Goal: Transaction & Acquisition: Purchase product/service

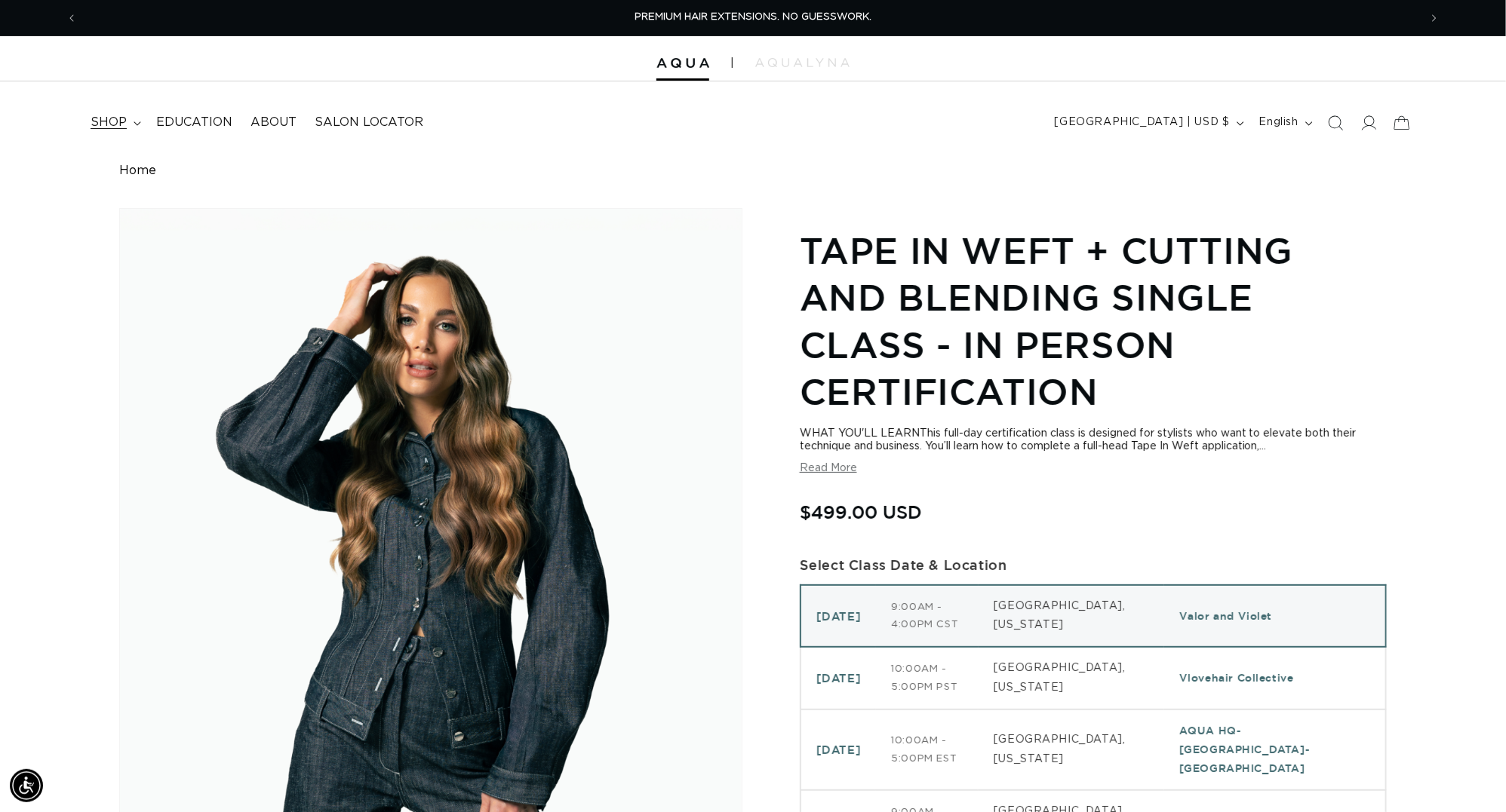
click at [117, 126] on span "shop" at bounding box center [108, 123] width 36 height 16
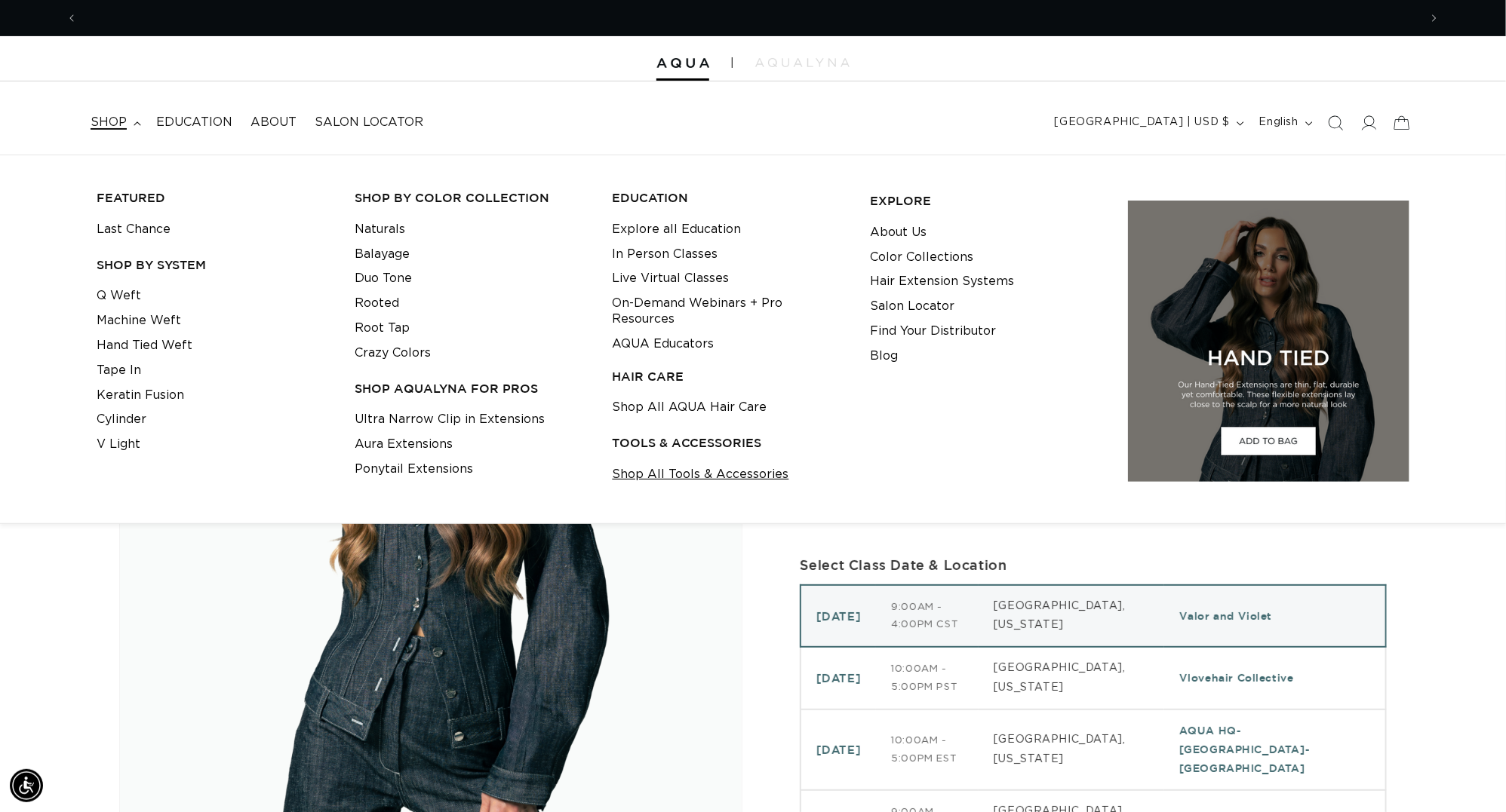
scroll to position [0, 2792]
click at [691, 476] on link "Shop All Tools & Accessories" at bounding box center [701, 475] width 177 height 25
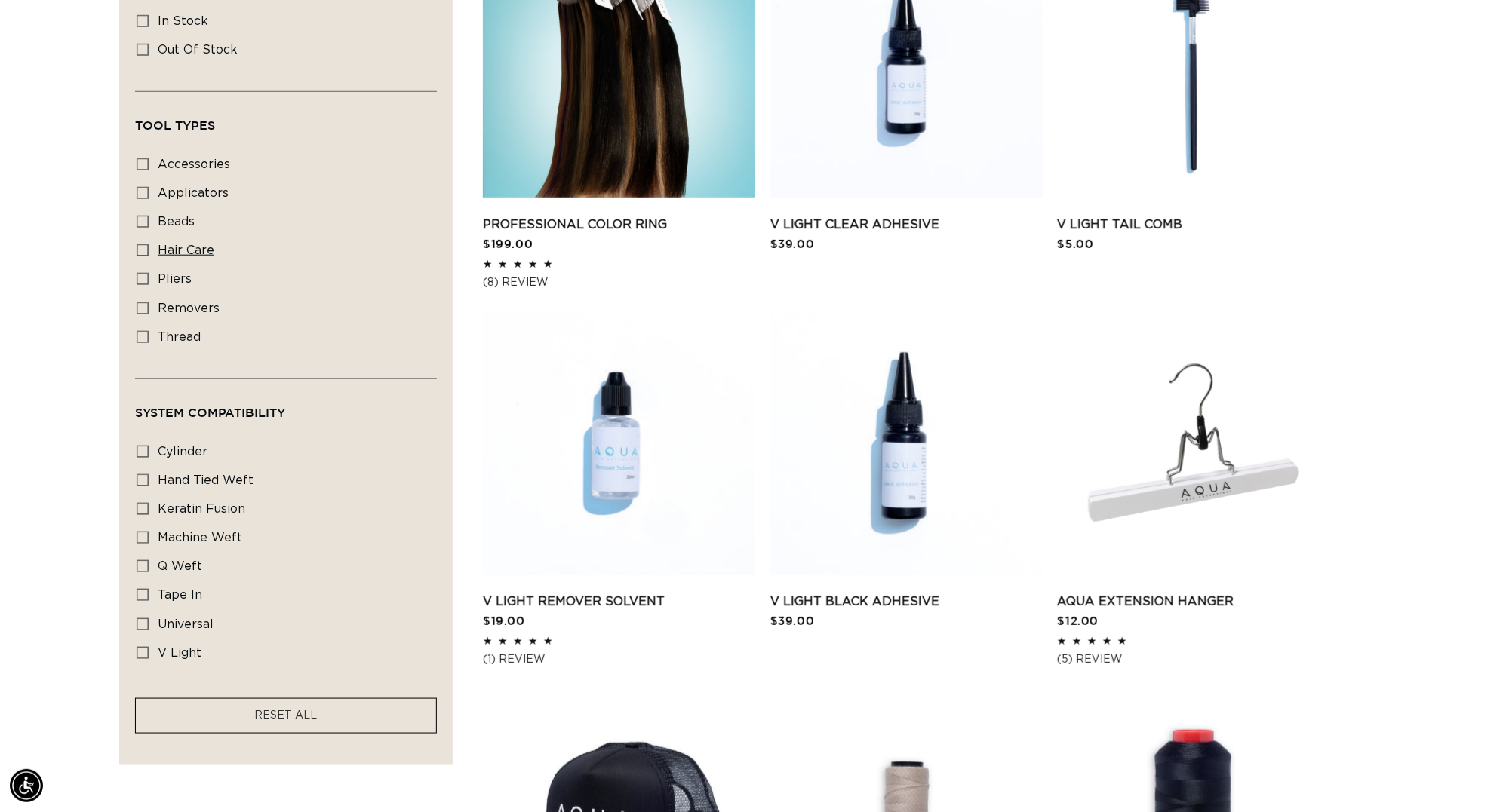
scroll to position [0, 1396]
click at [137, 256] on icon at bounding box center [142, 250] width 12 height 12
click at [137, 256] on input "hair care hair care (5 products)" at bounding box center [142, 250] width 12 height 12
checkbox input "true"
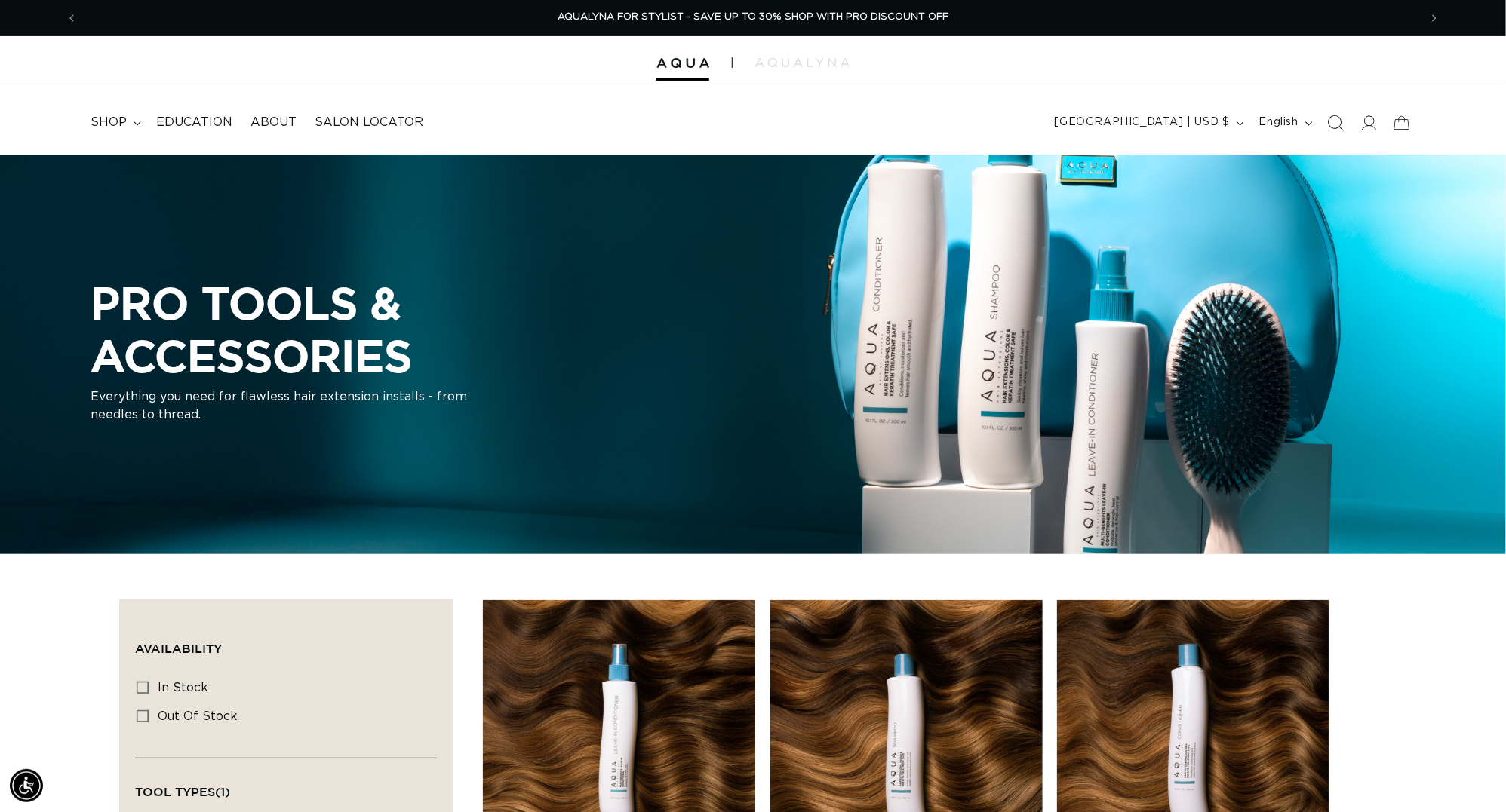
click at [1327, 124] on icon "Search" at bounding box center [1335, 123] width 16 height 16
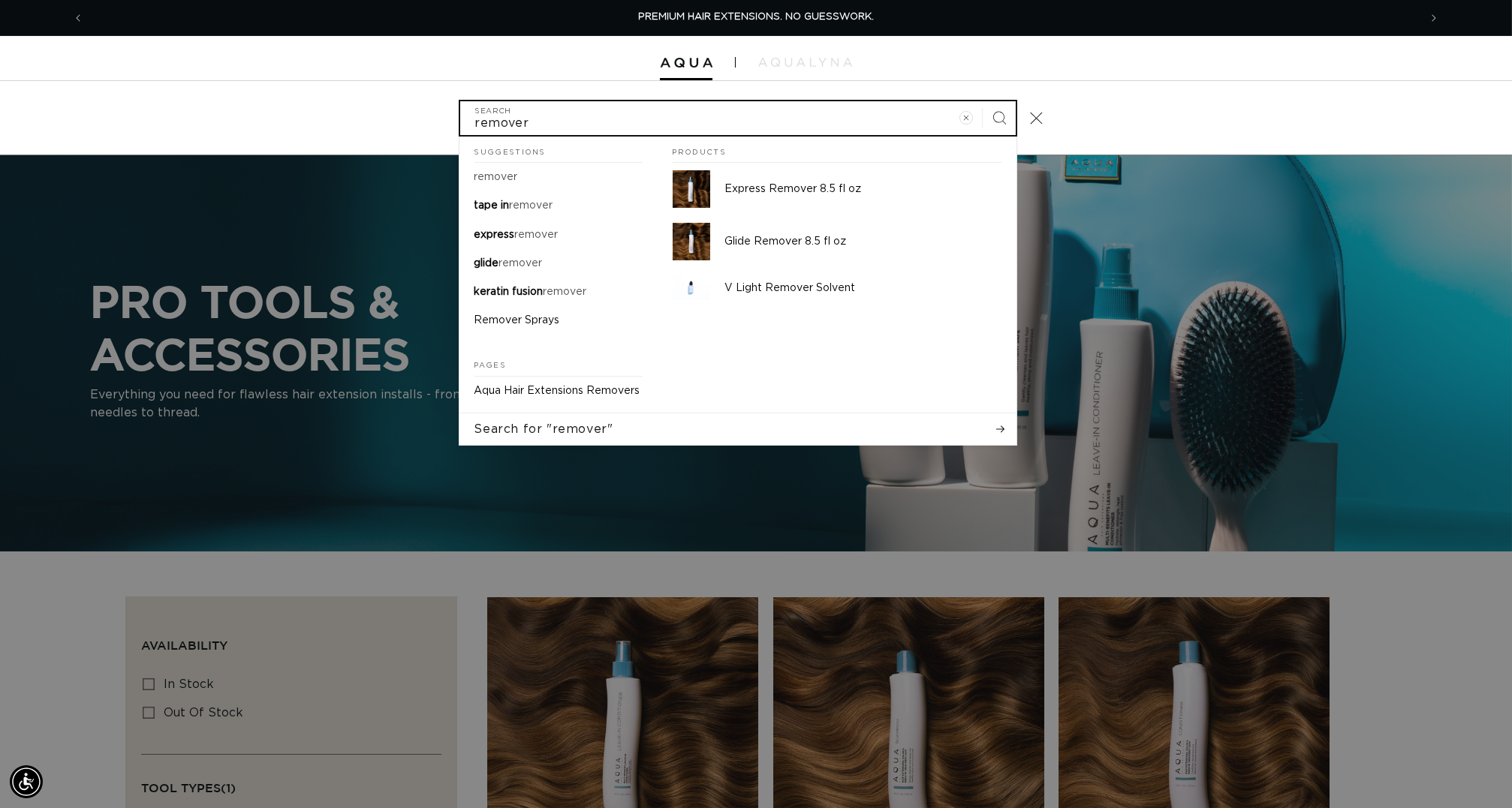
type input "remover"
click at [1012, 119] on button "Search" at bounding box center [999, 118] width 33 height 33
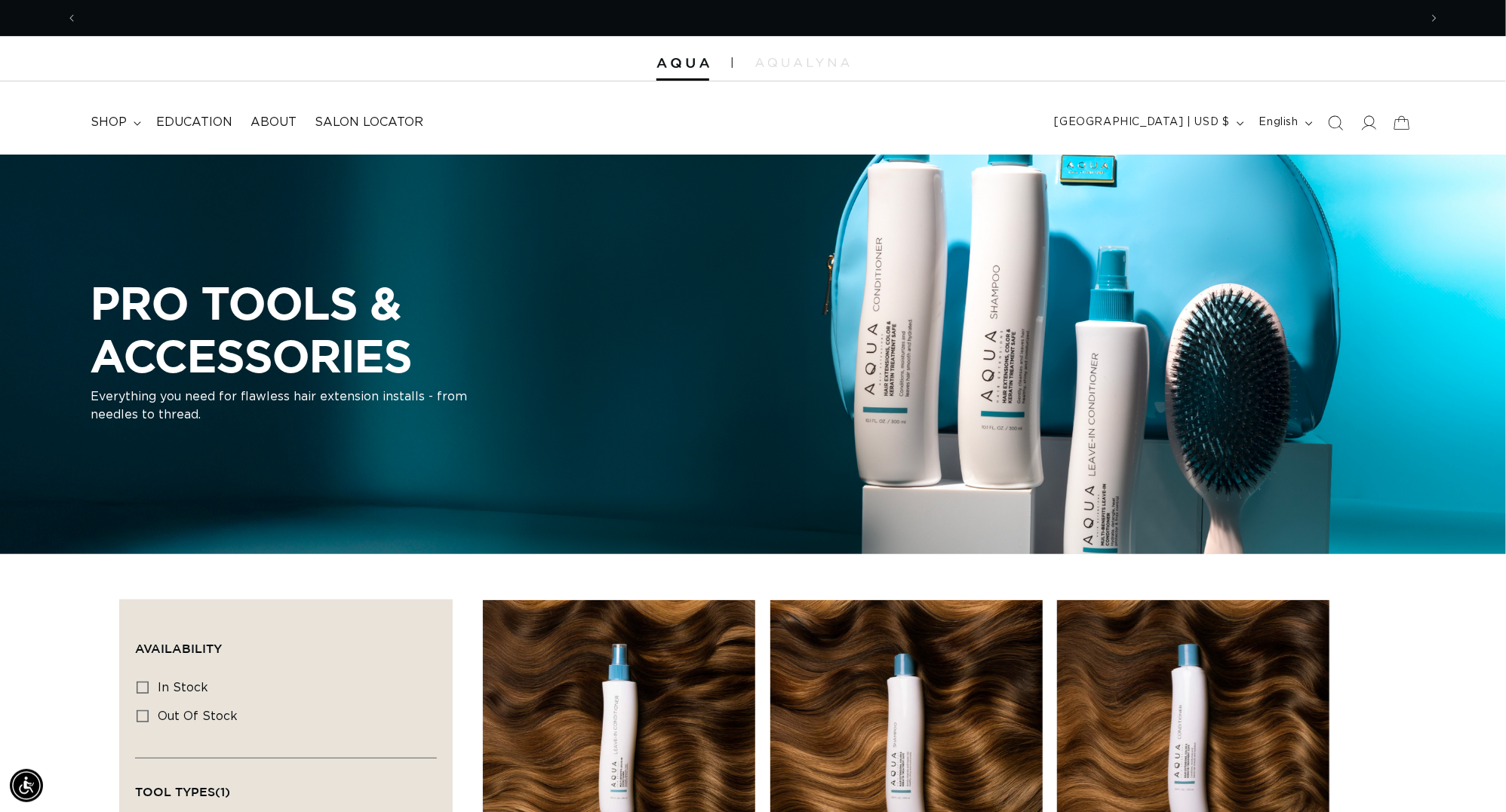
scroll to position [0, 1396]
click at [104, 112] on summary "shop" at bounding box center [115, 122] width 66 height 34
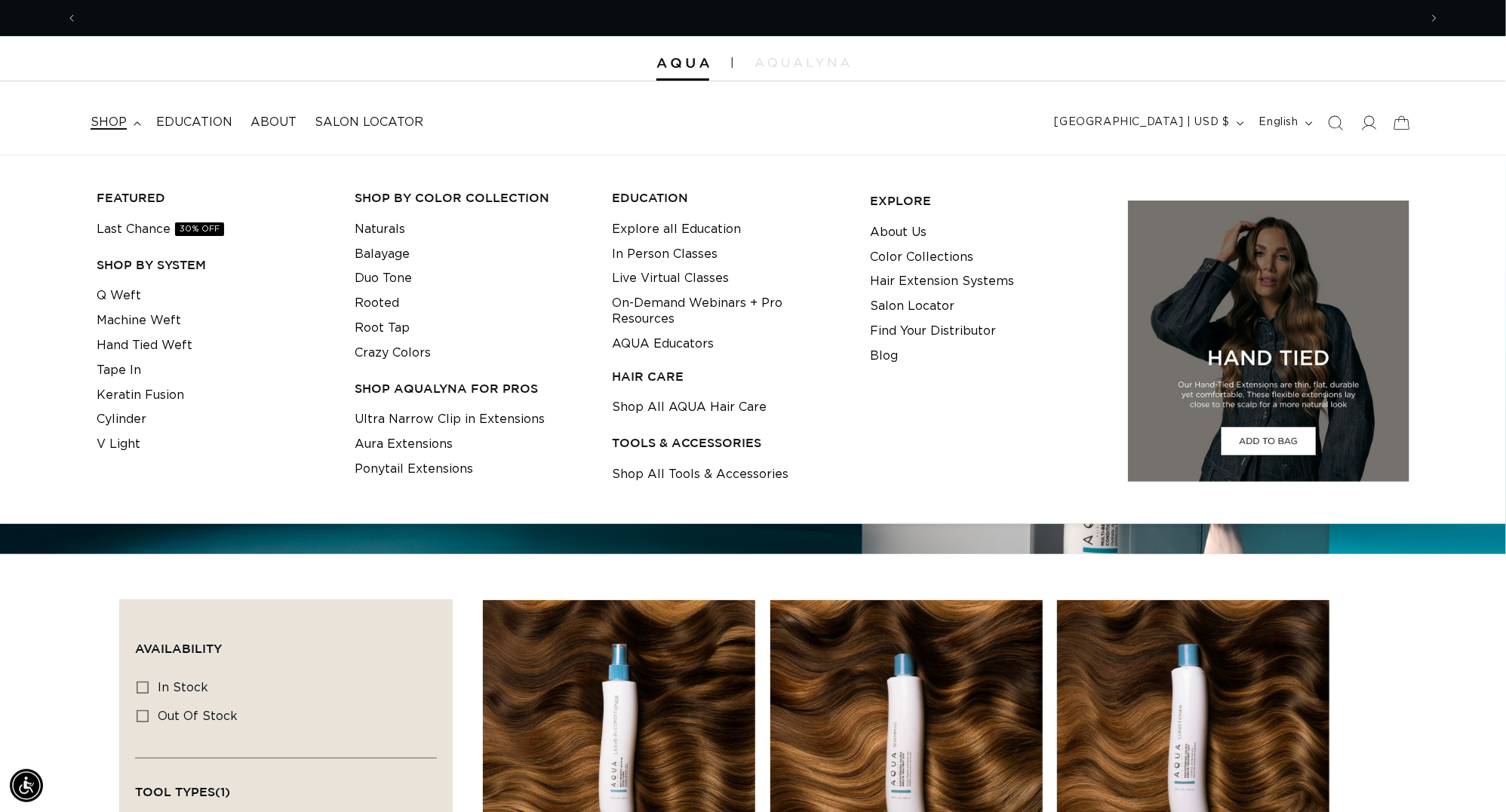
scroll to position [0, 2792]
click at [731, 416] on link "Shop All AQUA Hair Care" at bounding box center [690, 408] width 155 height 25
